Goal: Task Accomplishment & Management: Complete application form

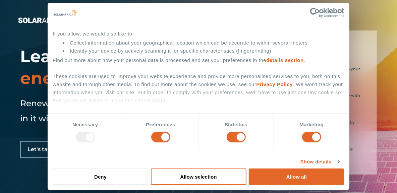
scroll to position [63, 0]
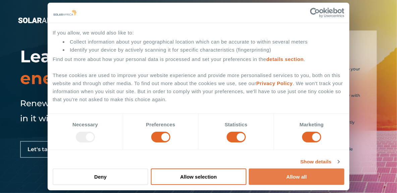
click at [288, 177] on button "Allow all" at bounding box center [296, 177] width 95 height 16
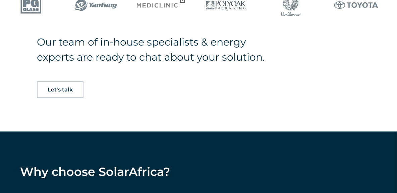
scroll to position [447, 0]
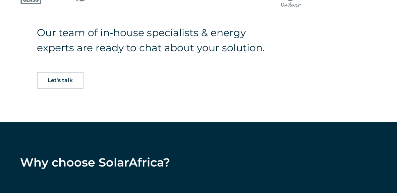
click at [73, 83] on span "Let's talk" at bounding box center [60, 80] width 25 height 5
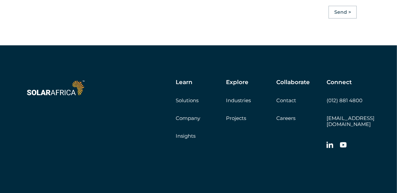
scroll to position [1788, 0]
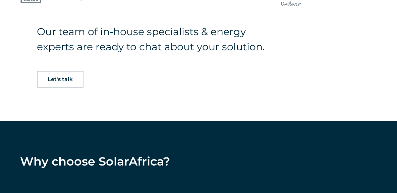
scroll to position [447, 0]
